Goal: Obtain resource: Download file/media

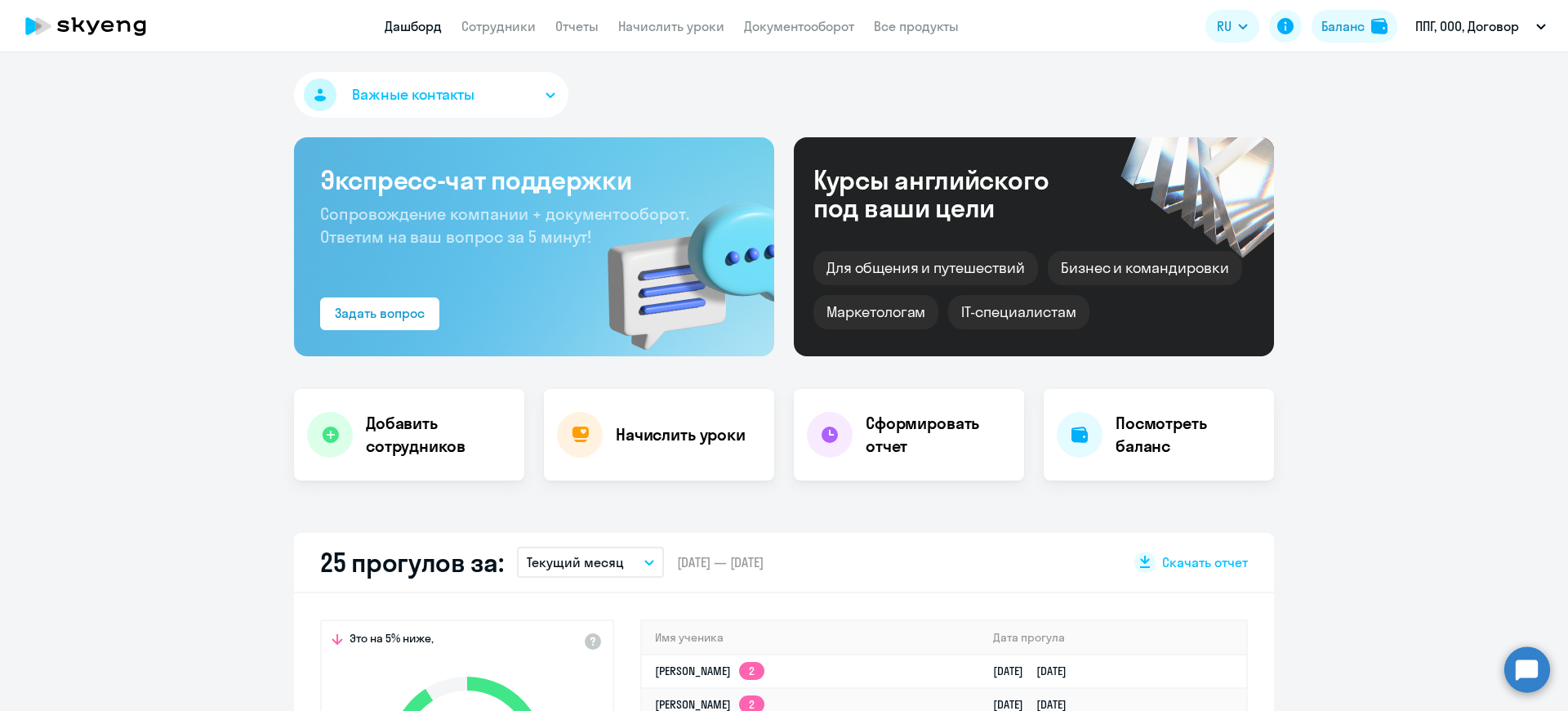
select select "30"
click at [575, 33] on link "Отчеты" at bounding box center [577, 26] width 43 height 16
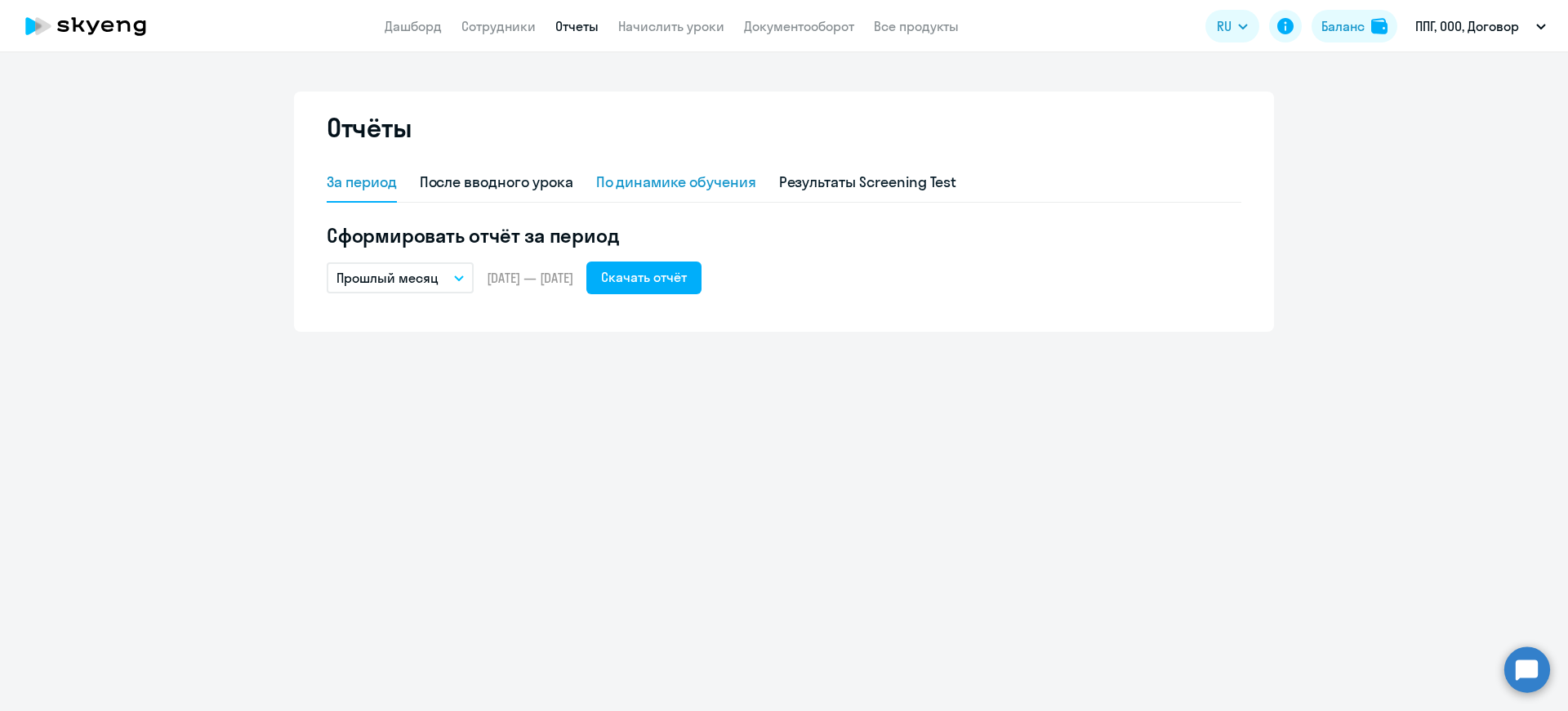
click at [656, 169] on div "По динамике обучения" at bounding box center [676, 183] width 160 height 40
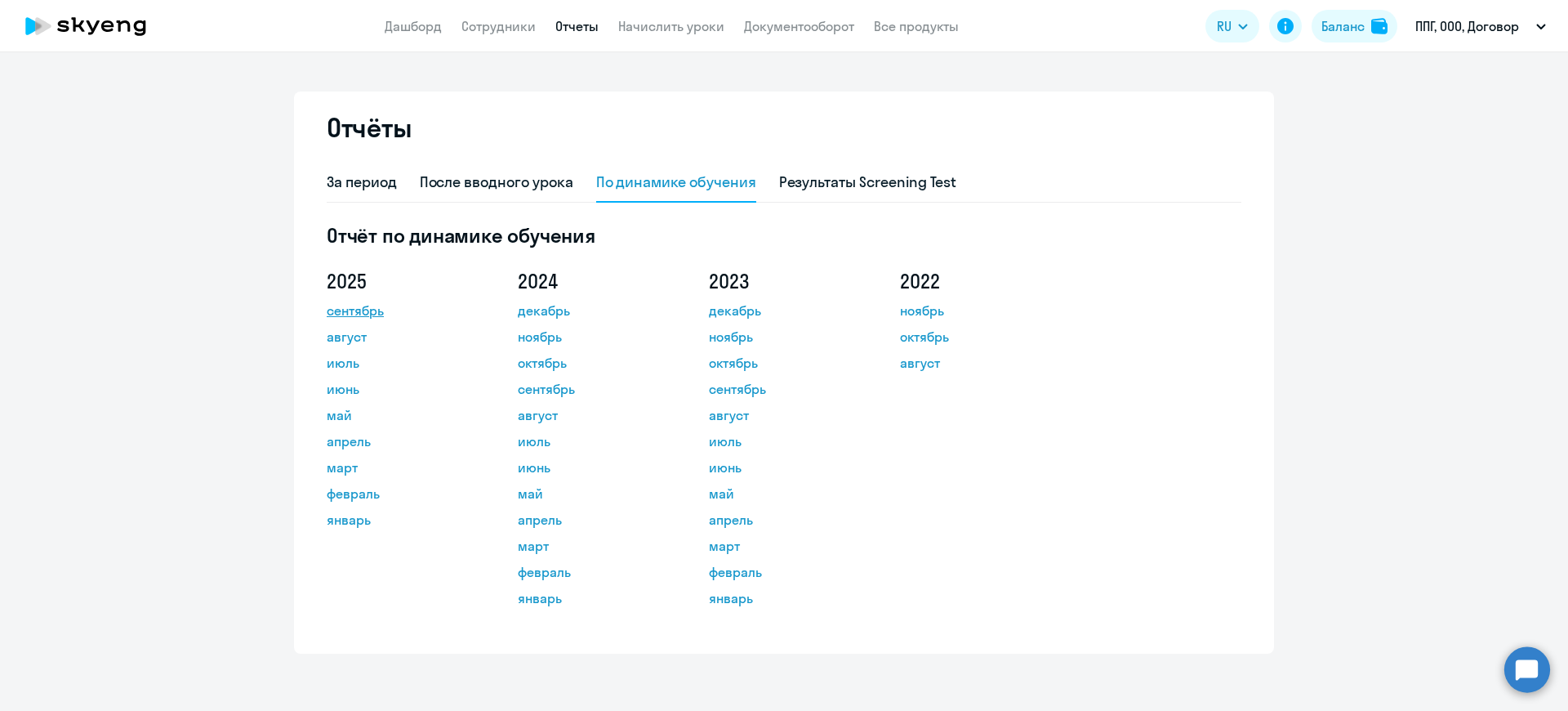
click at [373, 310] on link "сентябрь" at bounding box center [400, 310] width 147 height 20
